Goal: Information Seeking & Learning: Learn about a topic

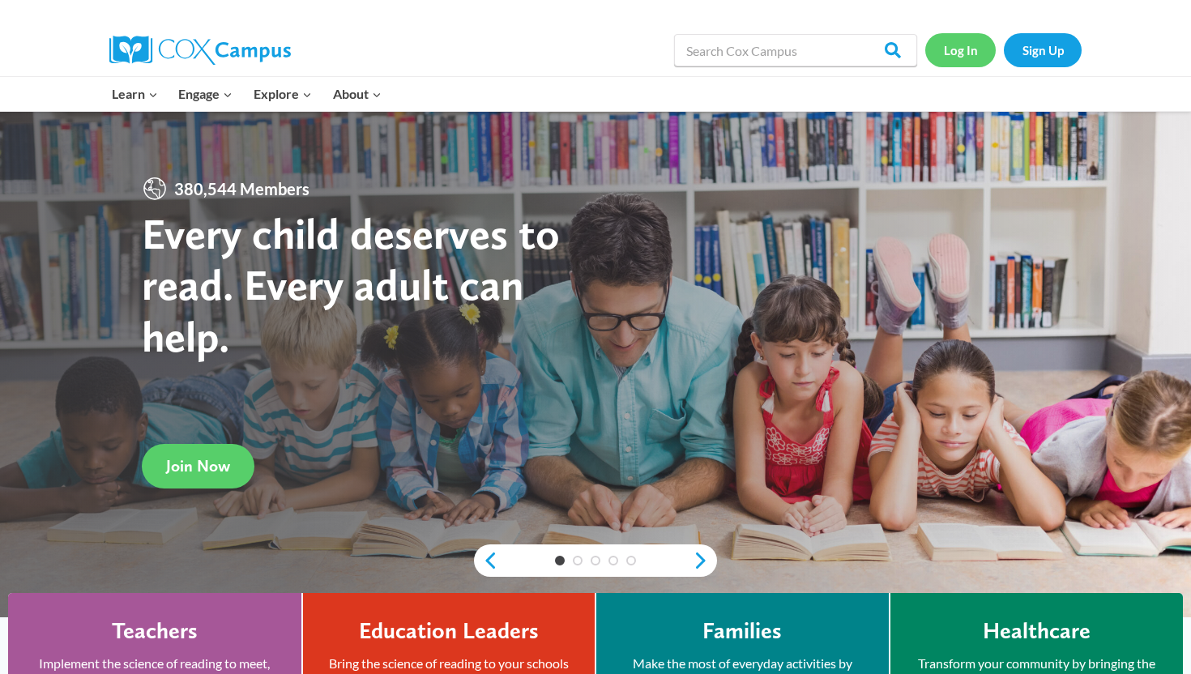
click at [955, 53] on link "Log In" at bounding box center [961, 49] width 71 height 33
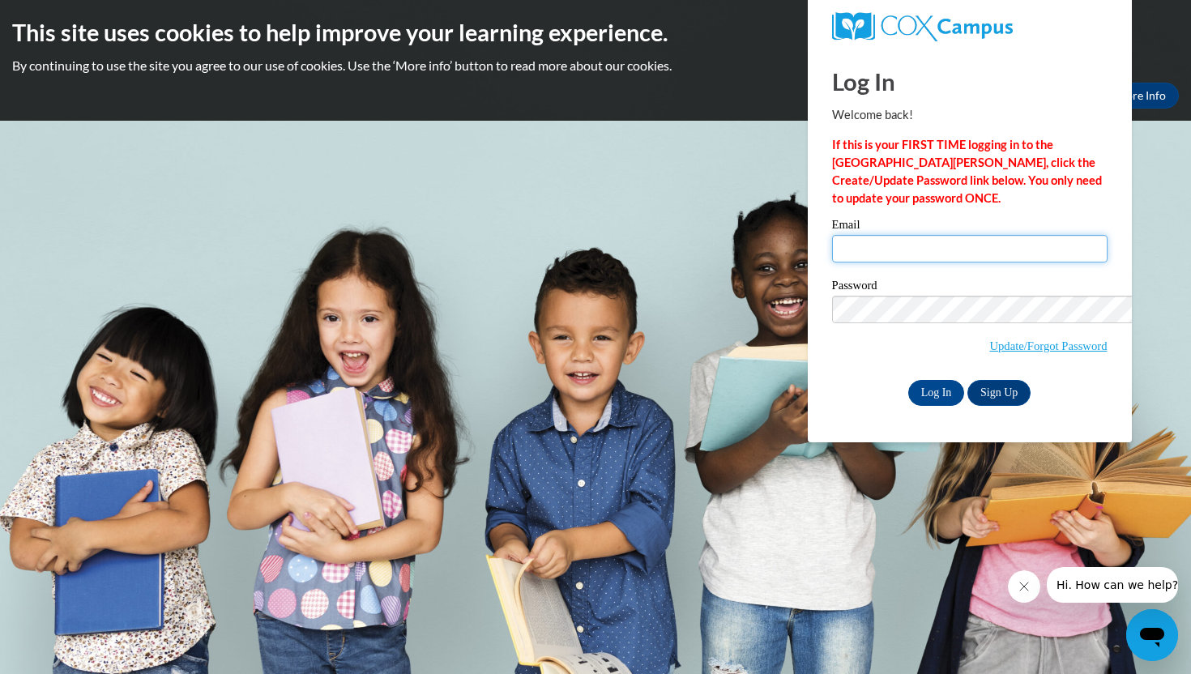
click at [832, 235] on input "Email" at bounding box center [970, 249] width 276 height 28
type input "[EMAIL_ADDRESS][DOMAIN_NAME]"
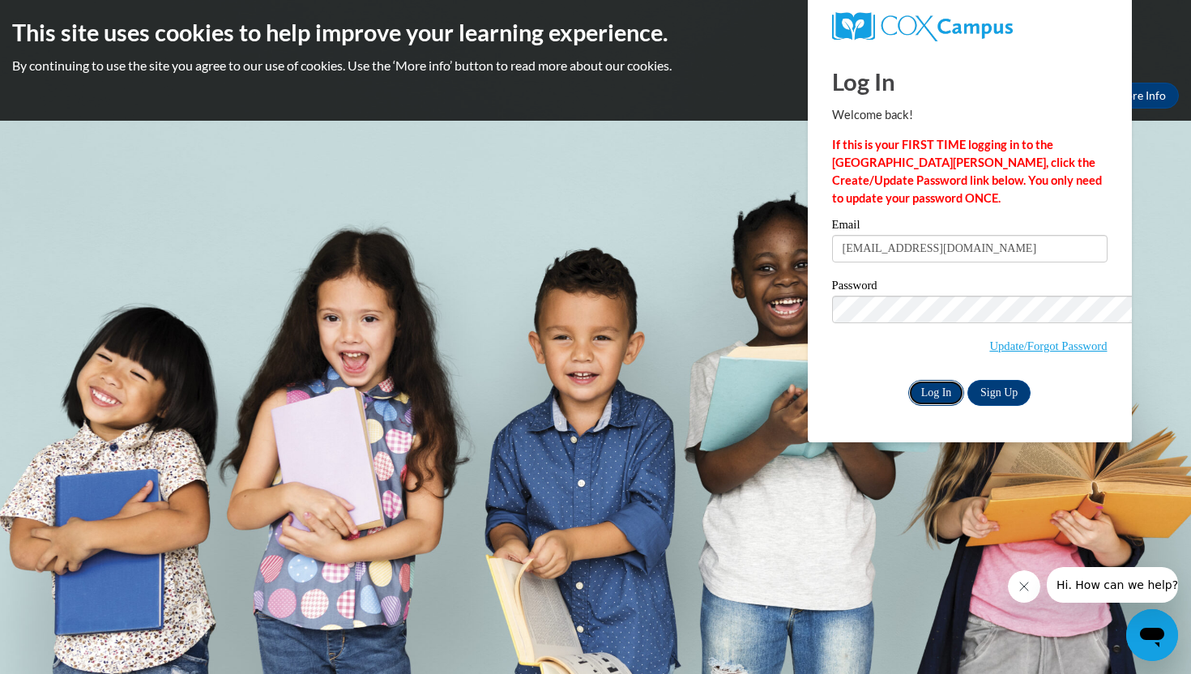
click at [909, 380] on input "Log In" at bounding box center [937, 393] width 57 height 26
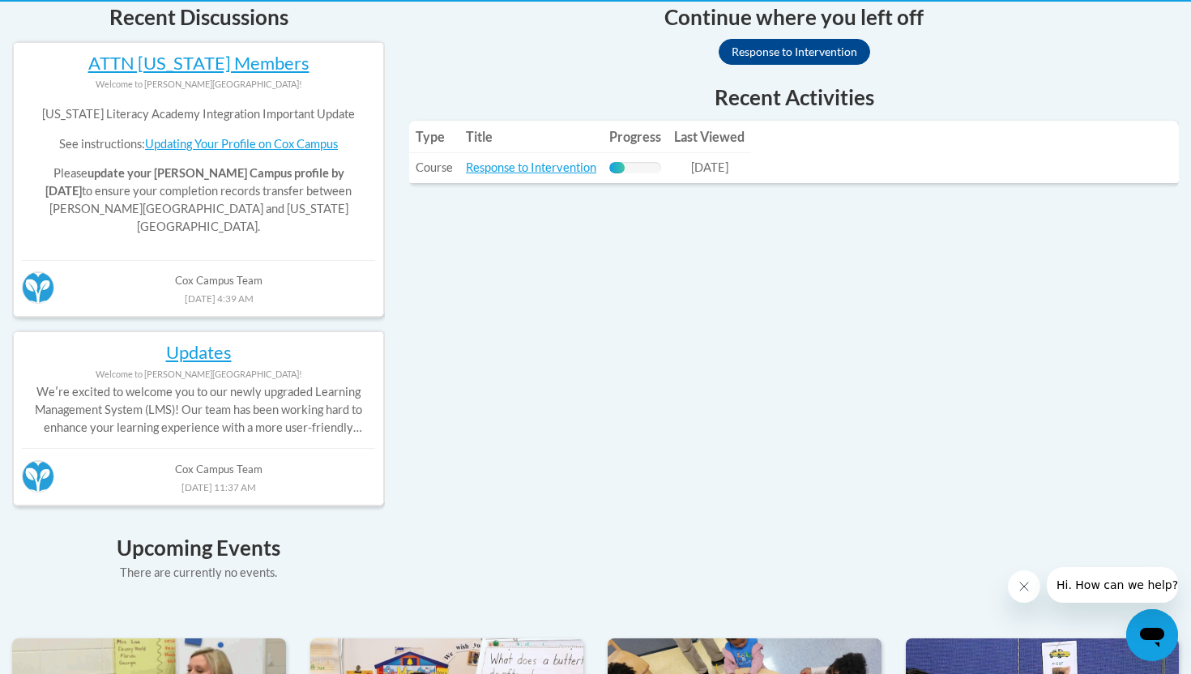
scroll to position [914, 0]
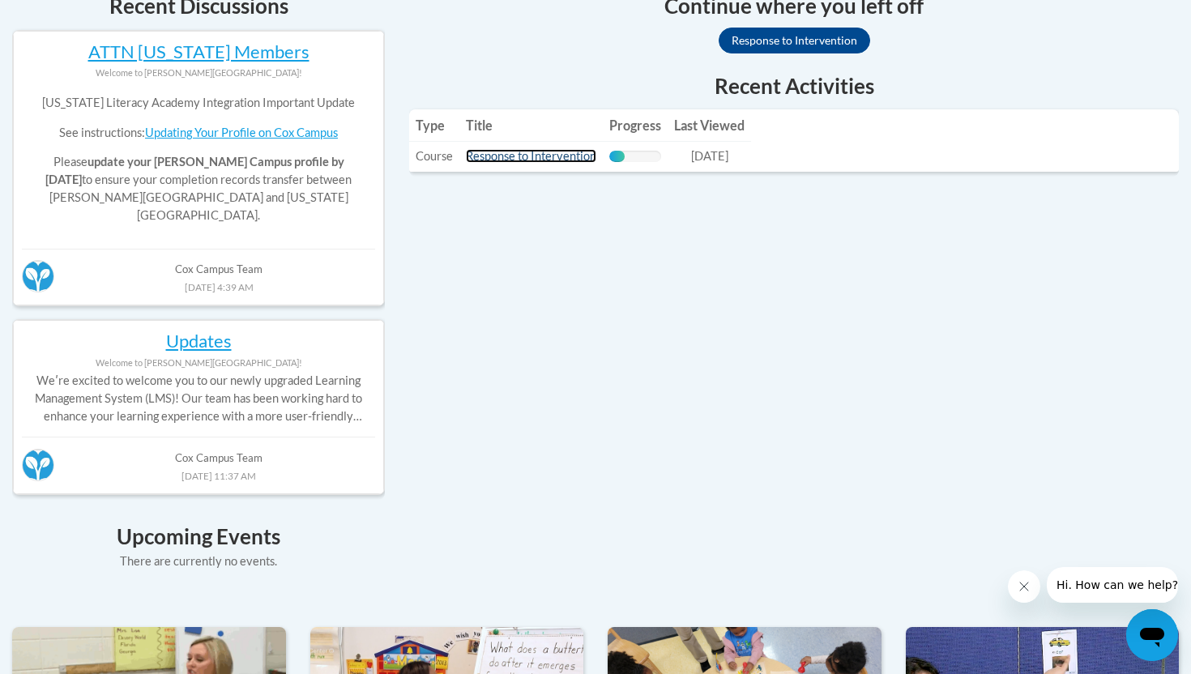
click at [596, 163] on link "Response to Intervention" at bounding box center [531, 156] width 130 height 14
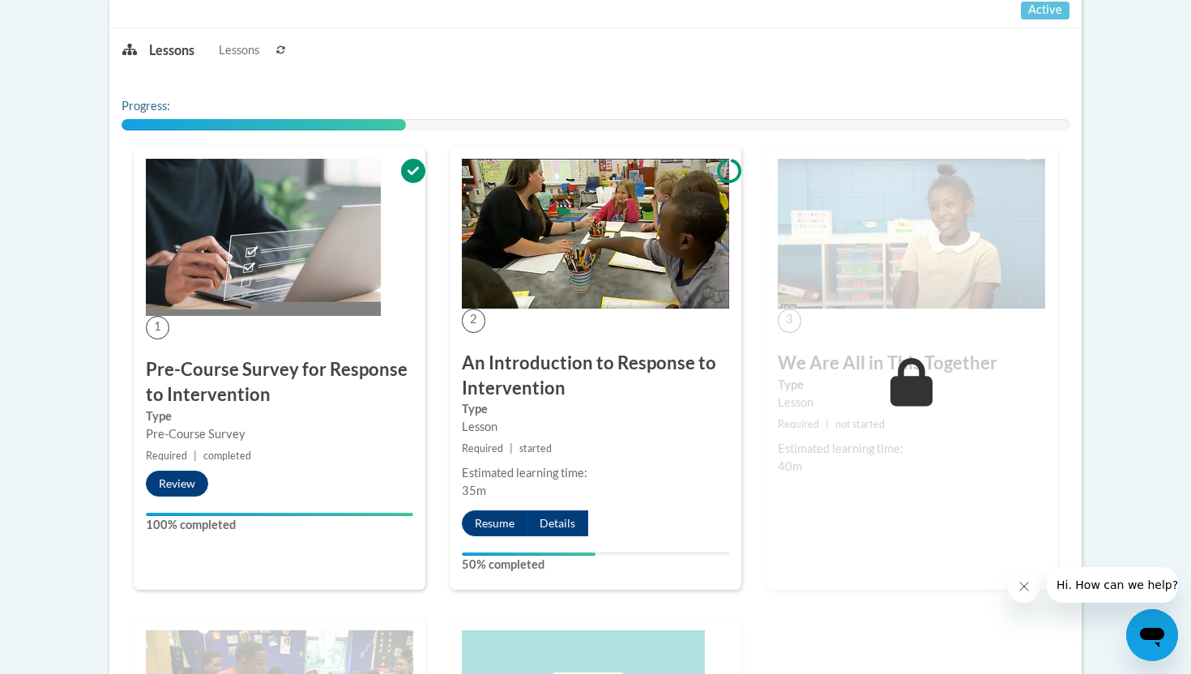
scroll to position [1103, 0]
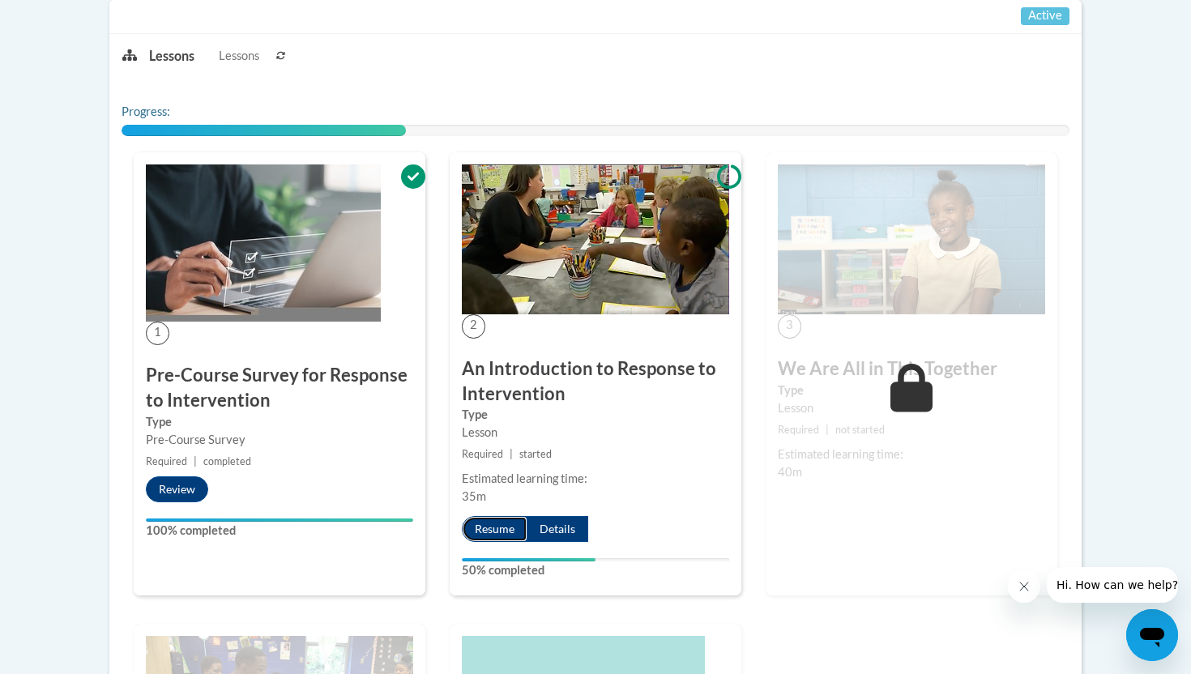
click at [476, 540] on button "Resume" at bounding box center [495, 529] width 66 height 26
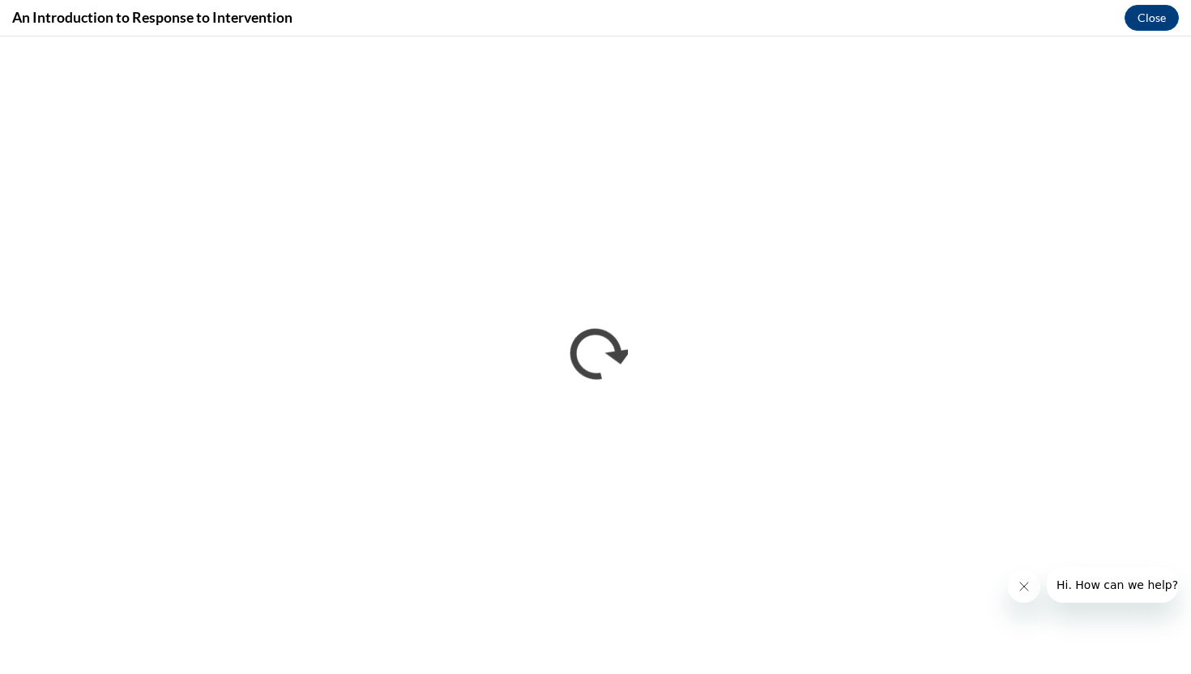
scroll to position [0, 0]
click at [1154, 19] on button "Close" at bounding box center [1152, 18] width 54 height 26
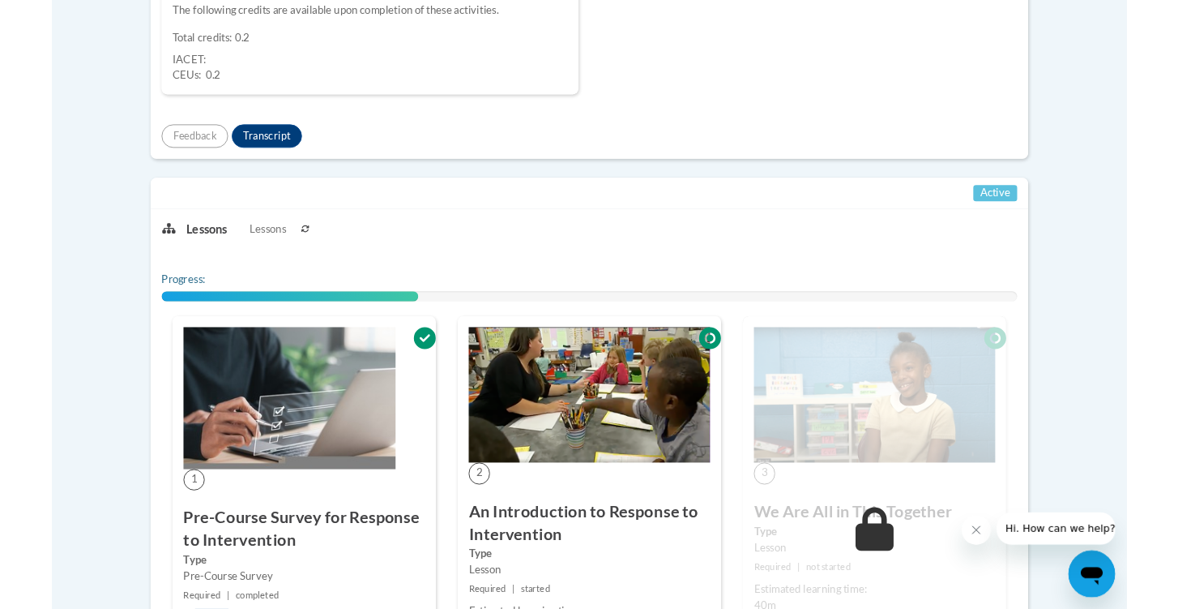
scroll to position [874, 0]
